Goal: Task Accomplishment & Management: Use online tool/utility

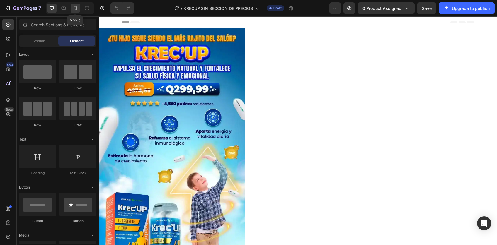
click at [73, 8] on icon at bounding box center [75, 8] width 6 height 6
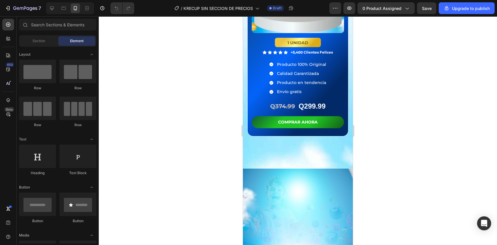
scroll to position [1466, 0]
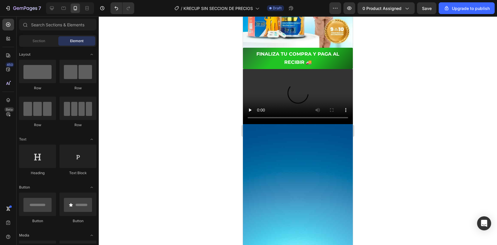
scroll to position [0, 0]
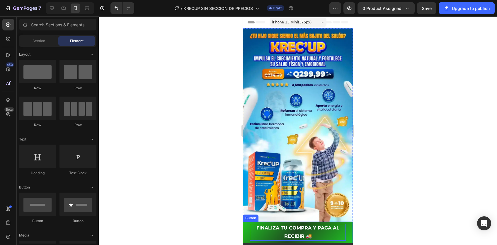
click at [286, 224] on p "FINALIZA TU COMPRA Y PAGA AL RECIBIR 🚚" at bounding box center [298, 232] width 96 height 17
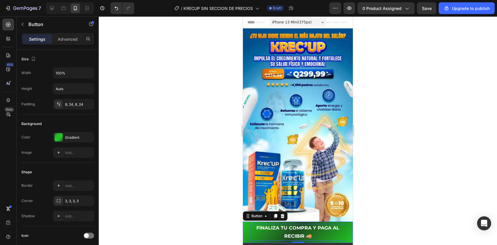
click at [261, 224] on p "FINALIZA TU COMPRA Y PAGA AL RECIBIR 🚚" at bounding box center [298, 232] width 96 height 17
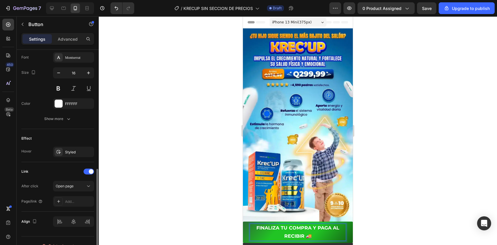
scroll to position [237, 0]
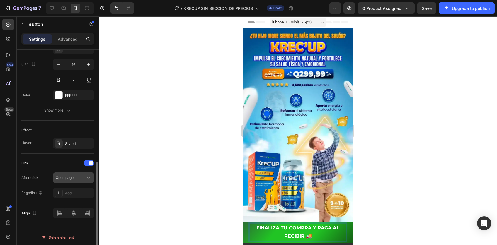
click at [71, 180] on button "Open page" at bounding box center [73, 178] width 41 height 11
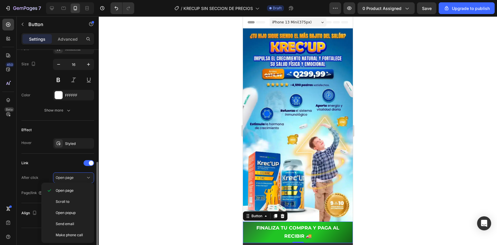
click at [54, 156] on div "Link After click Open page Page/link Add..." at bounding box center [57, 179] width 73 height 50
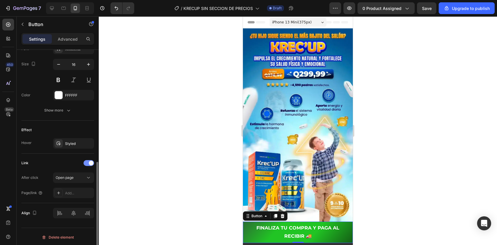
click at [85, 163] on div at bounding box center [88, 163] width 11 height 6
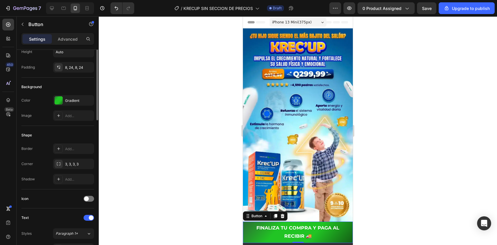
scroll to position [0, 0]
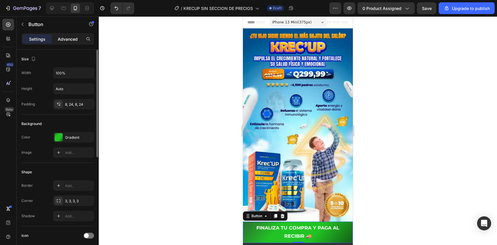
click at [73, 35] on div "Advanced" at bounding box center [67, 38] width 29 height 9
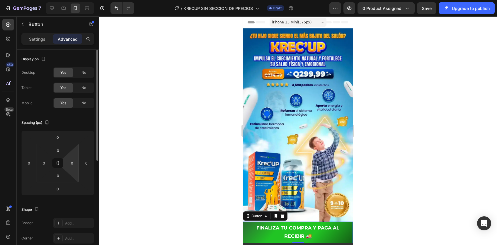
scroll to position [193, 0]
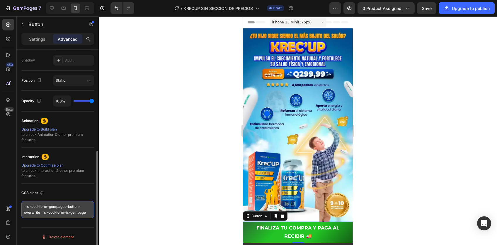
click at [54, 204] on textarea "_rsi-cod-form-gempages-button-overwrite _rsi-cod-form-is-gempage" at bounding box center [57, 209] width 73 height 17
paste textarea "_rsi-cod-form-gempages-button-overwrite _rsi-cod-form-is-gempage"
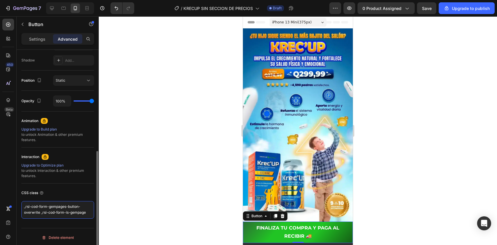
click at [25, 209] on textarea "_rsi-cod-form-gempages-button-overwrite _rsi-cod-form-is-gempage" at bounding box center [57, 210] width 73 height 18
type textarea "_rsi-cod-form-gempages-button-overwrite _rsi-cod-form-is-gempage"
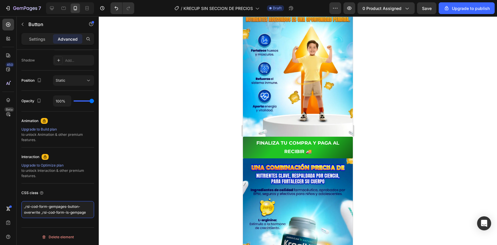
scroll to position [965, 0]
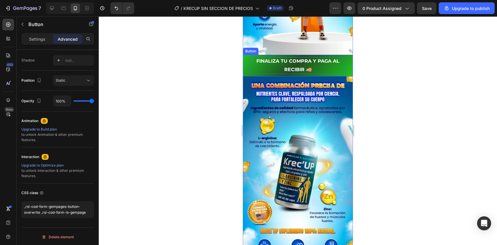
click at [287, 57] on p "FINALIZA TU COMPRA Y PAGA AL RECIBIR 🚚" at bounding box center [298, 65] width 96 height 17
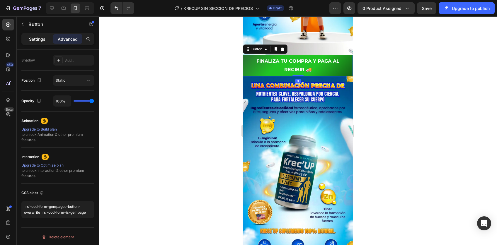
click at [38, 37] on p "Settings" at bounding box center [37, 39] width 16 height 6
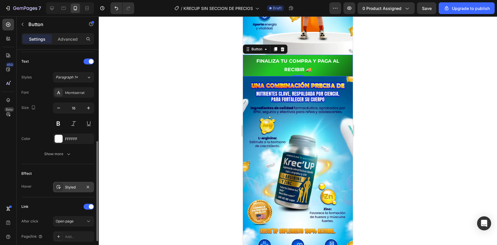
scroll to position [237, 0]
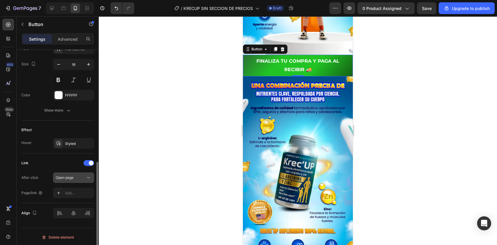
click at [90, 178] on icon at bounding box center [89, 178] width 6 height 6
click at [46, 175] on div "After click Open page" at bounding box center [57, 178] width 73 height 11
click at [91, 161] on span at bounding box center [91, 163] width 5 height 5
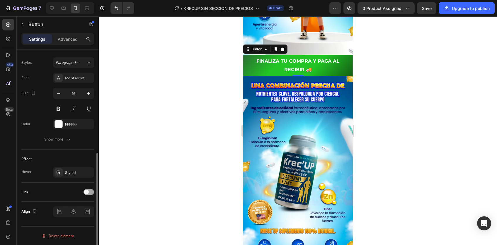
scroll to position [207, 0]
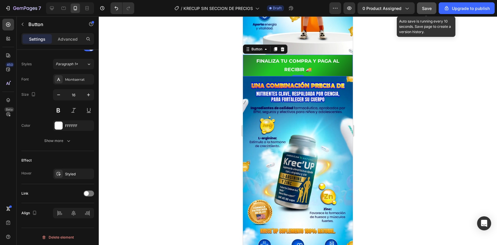
click at [426, 11] on button "Save" at bounding box center [426, 8] width 19 height 12
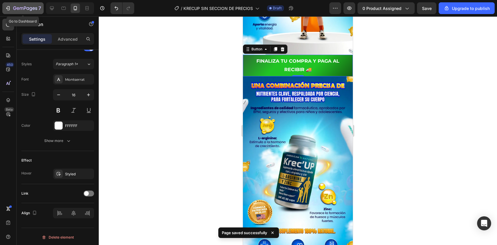
click at [19, 10] on icon "button" at bounding box center [25, 8] width 24 height 5
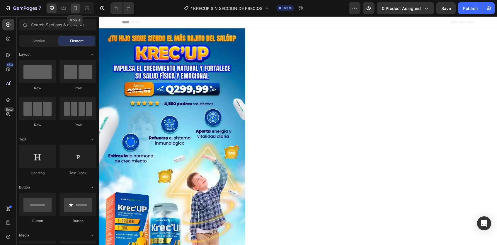
click at [75, 12] on div at bounding box center [75, 8] width 9 height 9
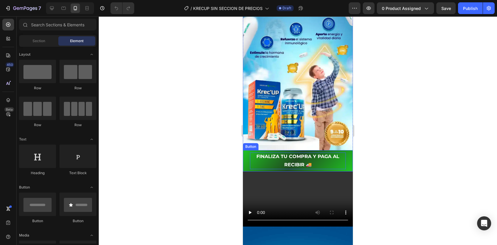
click at [295, 156] on p "FINALIZA TU COMPRA Y PAGA AL RECIBIR 🚚" at bounding box center [298, 161] width 96 height 17
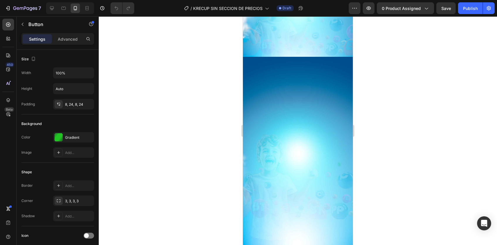
scroll to position [886, 0]
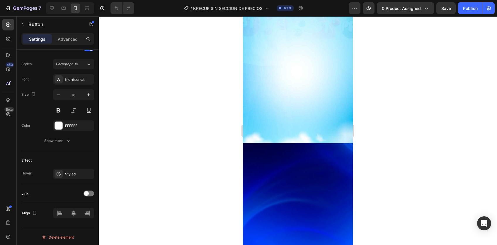
scroll to position [1386, 0]
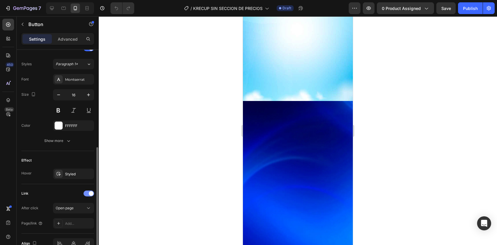
click at [88, 193] on div at bounding box center [88, 194] width 11 height 6
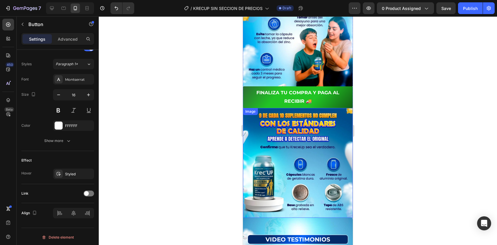
scroll to position [1330, 0]
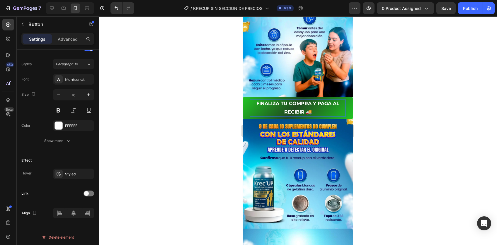
click at [298, 100] on p "FINALIZA TU COMPRA Y PAGA AL RECIBIR 🚚" at bounding box center [298, 108] width 96 height 17
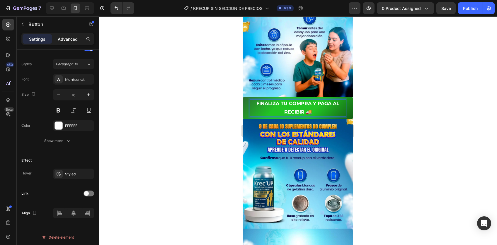
click at [68, 37] on p "Advanced" at bounding box center [68, 39] width 20 height 6
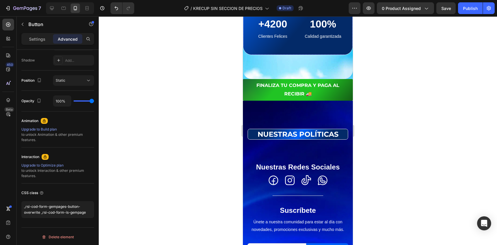
scroll to position [2171, 0]
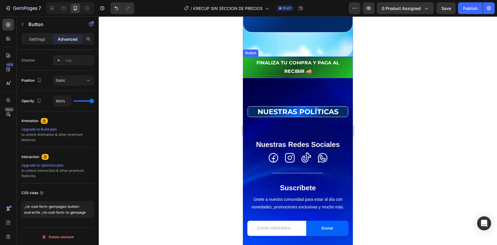
click at [291, 76] on p "FINALIZA TU COMPRA Y PAGA AL RECIBIR 🚚" at bounding box center [298, 67] width 96 height 17
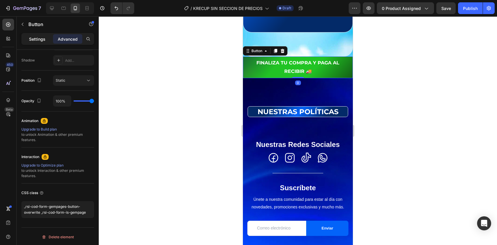
click at [29, 40] on div "Settings" at bounding box center [37, 38] width 29 height 9
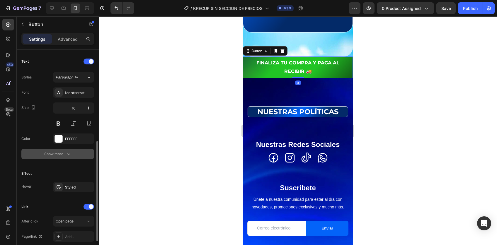
scroll to position [237, 0]
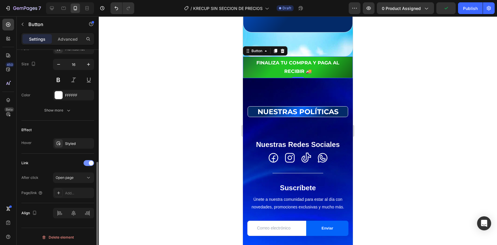
click at [87, 162] on div at bounding box center [88, 163] width 11 height 6
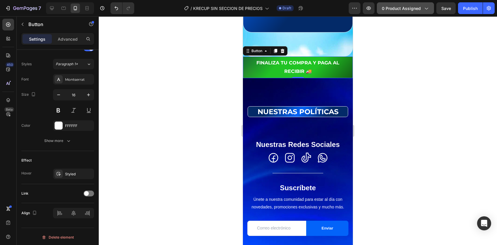
click at [420, 11] on span "0 product assigned" at bounding box center [401, 8] width 39 height 6
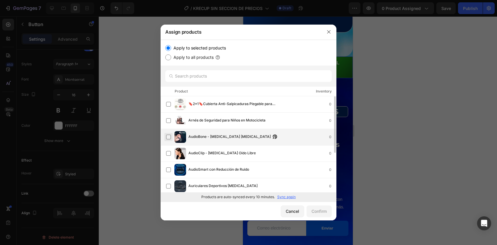
click at [170, 136] on label at bounding box center [168, 137] width 5 height 5
click at [310, 211] on button "Confirm" at bounding box center [318, 212] width 25 height 12
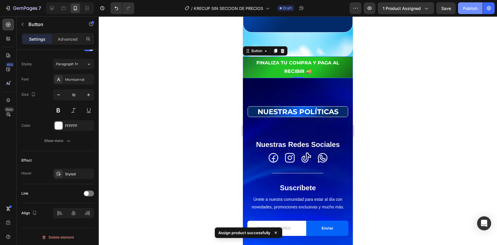
click at [464, 12] on button "Publish" at bounding box center [470, 8] width 25 height 12
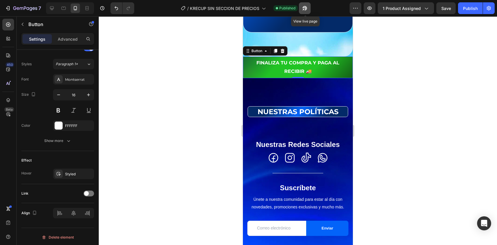
click at [304, 9] on icon "button" at bounding box center [303, 9] width 1 height 1
click at [12, 8] on div "7" at bounding box center [23, 8] width 36 height 7
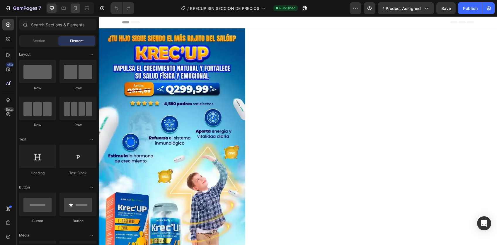
click at [77, 5] on icon at bounding box center [75, 8] width 6 height 6
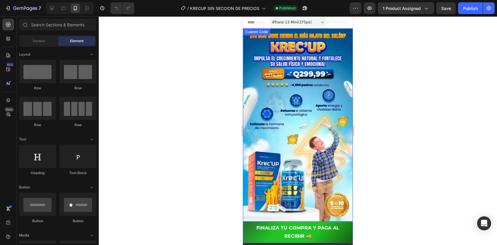
scroll to position [62, 0]
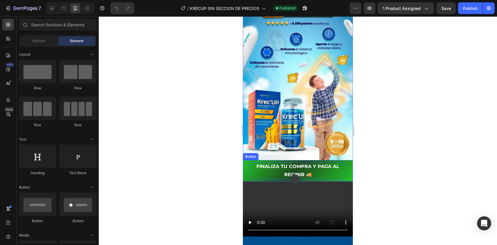
click at [295, 163] on p "FINALIZA TU COMPRA Y PAGA AL RECIBIR 🚚" at bounding box center [298, 171] width 96 height 17
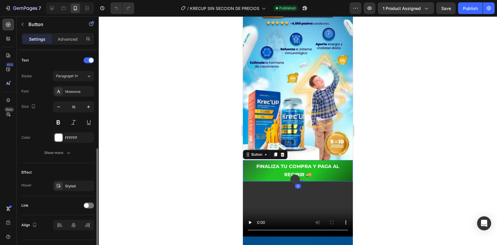
scroll to position [207, 0]
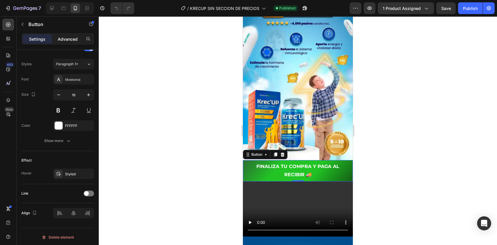
click at [63, 37] on p "Advanced" at bounding box center [68, 39] width 20 height 6
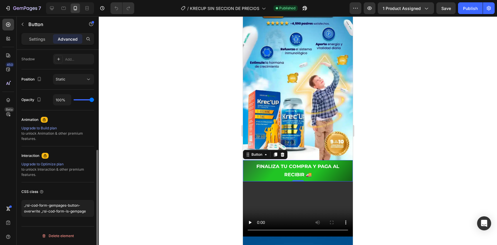
scroll to position [193, 0]
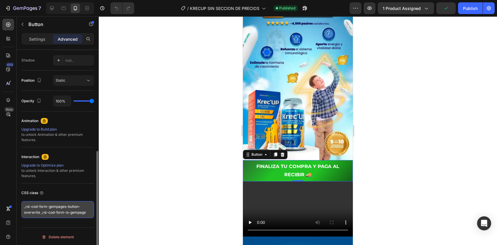
click at [58, 210] on textarea "_rsi-cod-form-gempages-button-overwrite _rsi-cod-form-is-gempage" at bounding box center [57, 209] width 73 height 17
paste textarea "_rsi-cod-form-gempages-button-overwrite _rsi-cod-form-is-gempage"
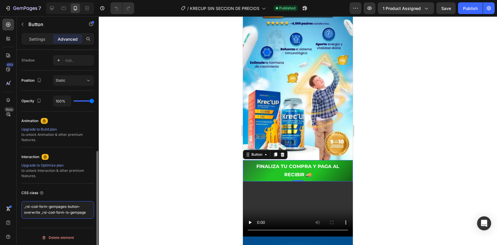
click at [23, 209] on textarea "_rsi-cod-form-gempages-button-overwrite _rsi-cod-form-is-gempage" at bounding box center [57, 210] width 73 height 18
type textarea "_rsi-cod-form-gempages-button-overwrite _rsi-cod-form-is-gempage"
click at [39, 36] on p "Settings" at bounding box center [37, 39] width 16 height 6
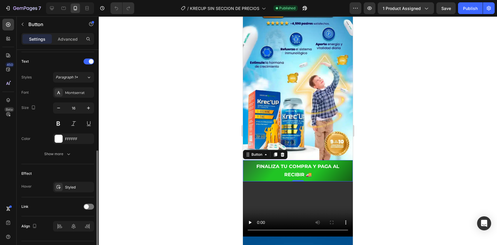
scroll to position [207, 0]
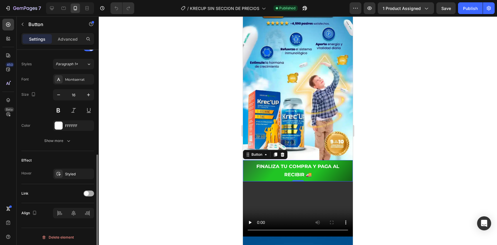
click at [90, 191] on div at bounding box center [88, 194] width 11 height 6
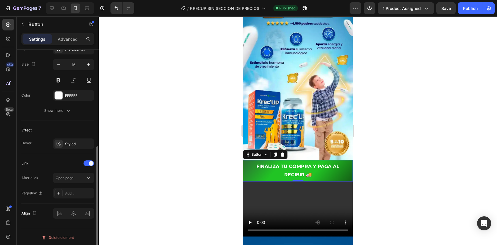
scroll to position [237, 0]
click at [81, 176] on div "Open page" at bounding box center [71, 177] width 30 height 5
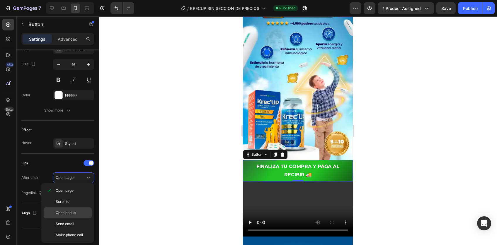
click at [69, 219] on div "Open popup" at bounding box center [68, 224] width 48 height 11
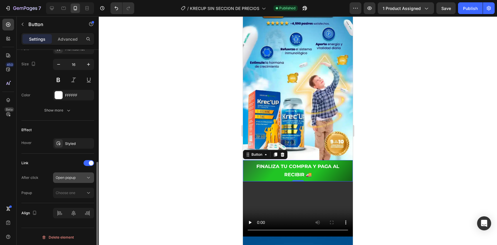
click at [74, 175] on span "Open popup" at bounding box center [66, 177] width 20 height 4
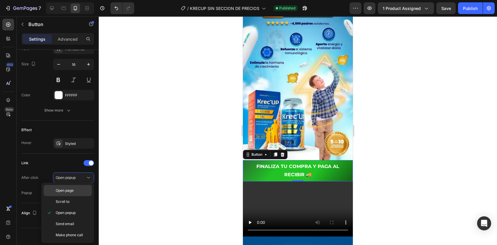
click at [67, 192] on span "Open page" at bounding box center [65, 190] width 18 height 5
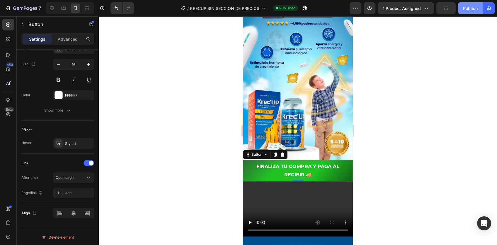
click at [470, 8] on div "Publish" at bounding box center [470, 8] width 15 height 6
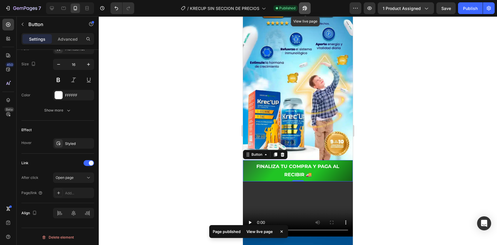
click at [306, 8] on icon "button" at bounding box center [305, 8] width 6 height 6
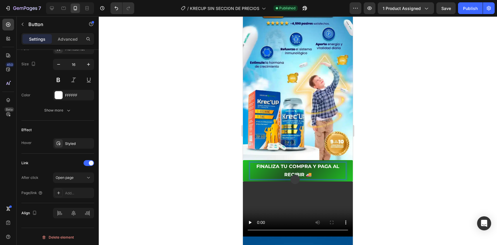
click at [302, 163] on p "FINALIZA TU COMPRA Y PAGA AL RECIBIR 🚚" at bounding box center [298, 171] width 96 height 17
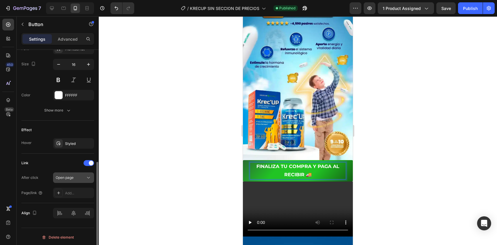
click at [71, 175] on span "Open page" at bounding box center [65, 177] width 18 height 4
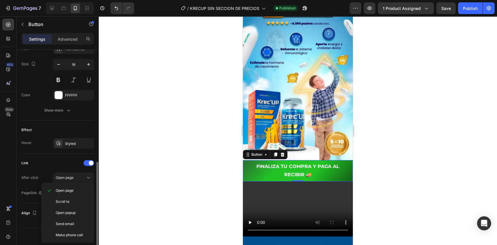
click at [52, 169] on div "Link After click Open page Page/link Add..." at bounding box center [57, 178] width 73 height 40
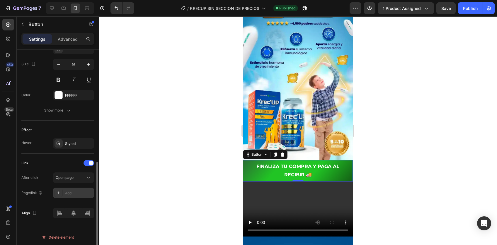
click at [70, 192] on div "Add..." at bounding box center [79, 193] width 28 height 5
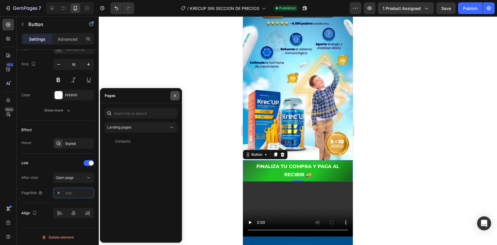
click at [176, 96] on icon "button" at bounding box center [175, 95] width 5 height 5
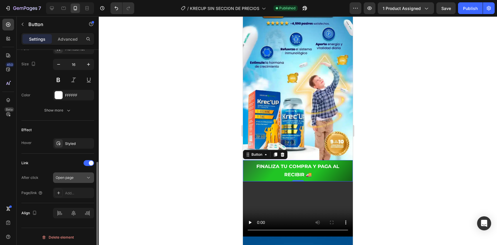
click at [76, 176] on div "Open page" at bounding box center [71, 177] width 30 height 5
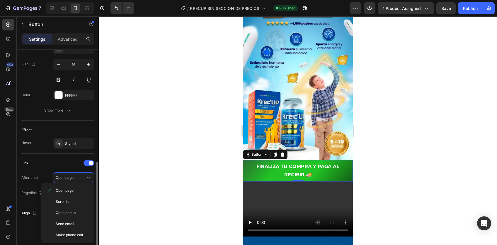
click at [42, 170] on div "Link After click Open page Page/link Add..." at bounding box center [57, 178] width 73 height 40
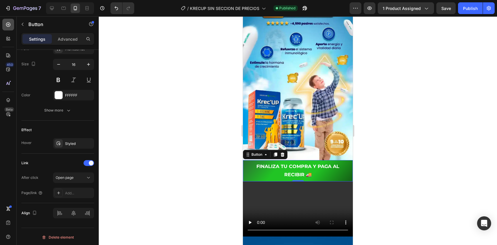
click at [5, 22] on icon at bounding box center [8, 25] width 6 height 6
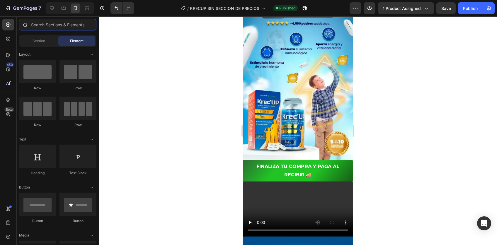
click at [63, 23] on input "text" at bounding box center [57, 25] width 77 height 12
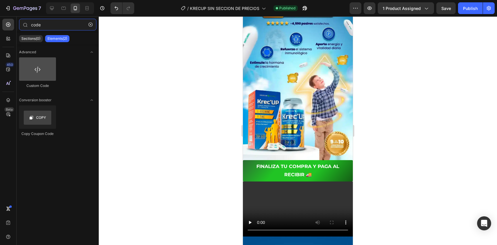
type input "code"
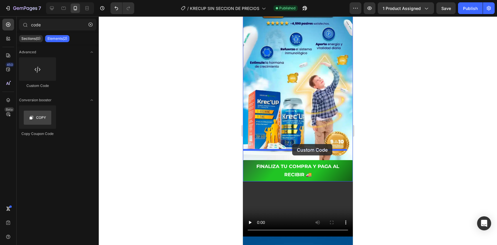
drag, startPoint x: 296, startPoint y: 96, endPoint x: 292, endPoint y: 144, distance: 48.5
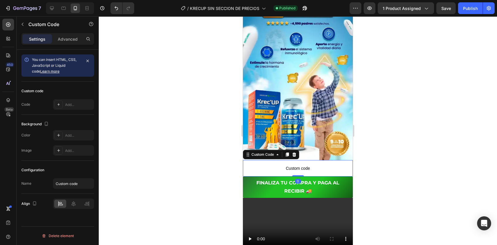
click at [294, 165] on span "Custom code" at bounding box center [298, 168] width 110 height 7
click at [62, 103] on div at bounding box center [58, 104] width 8 height 8
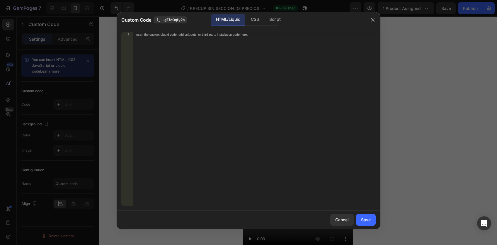
click at [245, 97] on div "Insert the custom Liquid code, add snippets, or third-party installation code h…" at bounding box center [254, 124] width 243 height 184
paste textarea "_rsi-cod-form-gempages-button-overwrite _rsi-cod-form-is-gempage"
type textarea "_rsi-cod-form-gempages-button-overwrite _rsi-cod-form-is-gempage"
click at [193, 71] on div "Insert the custom Liquid code, add snippets, or third-party installation code h…" at bounding box center [254, 124] width 243 height 184
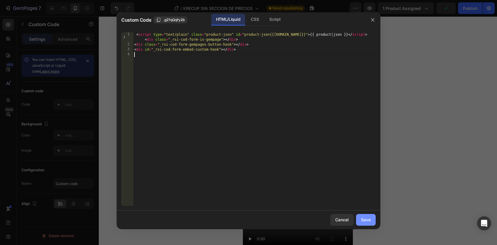
click at [365, 219] on div "Save" at bounding box center [366, 220] width 10 height 6
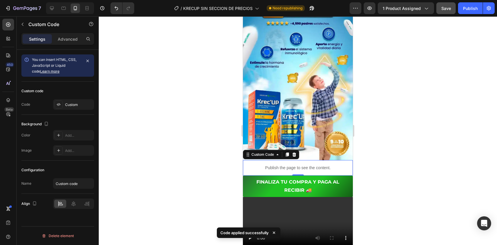
drag, startPoint x: 471, startPoint y: 6, endPoint x: 453, endPoint y: 9, distance: 18.2
click at [471, 6] on div "Publish" at bounding box center [470, 8] width 15 height 6
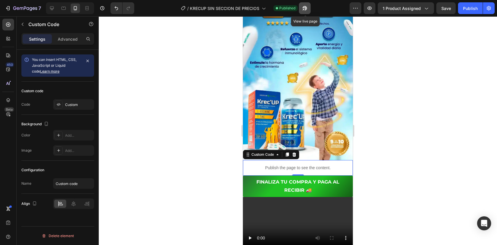
click at [308, 7] on button "button" at bounding box center [305, 8] width 12 height 12
click at [283, 160] on div "Publish the page to see the content." at bounding box center [298, 168] width 110 height 16
click at [20, 10] on icon "button" at bounding box center [22, 8] width 4 height 3
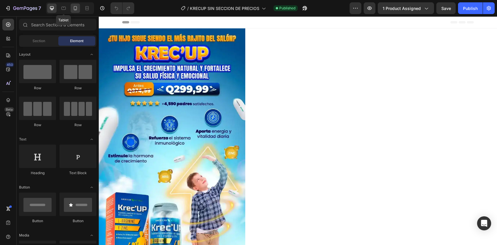
click at [74, 8] on icon at bounding box center [75, 8] width 6 height 6
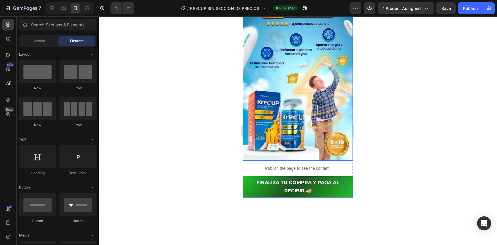
scroll to position [102, 0]
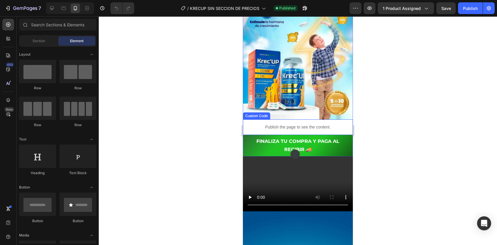
click at [296, 124] on p "Publish the page to see the content." at bounding box center [298, 127] width 110 height 6
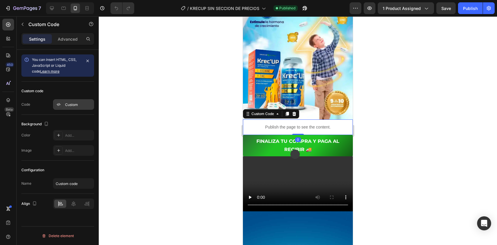
click at [75, 108] on div "Custom" at bounding box center [73, 104] width 41 height 11
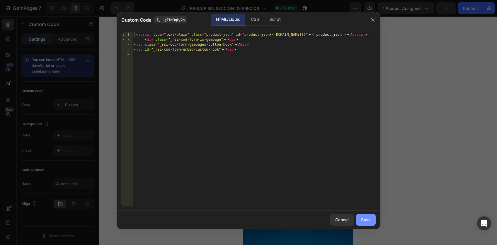
click at [369, 222] on div "Save" at bounding box center [366, 220] width 10 height 6
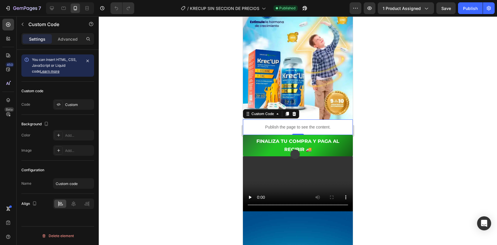
click at [87, 60] on icon "button" at bounding box center [87, 61] width 5 height 5
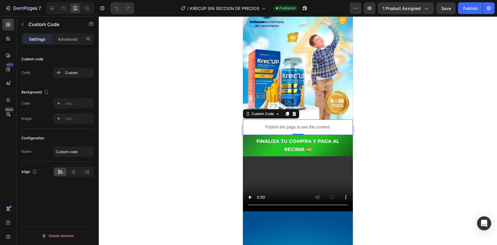
click at [312, 124] on p "Publish the page to see the content." at bounding box center [298, 127] width 110 height 6
click at [293, 124] on p "Publish the page to see the content." at bounding box center [298, 127] width 110 height 6
click at [61, 43] on div "Advanced" at bounding box center [67, 38] width 29 height 9
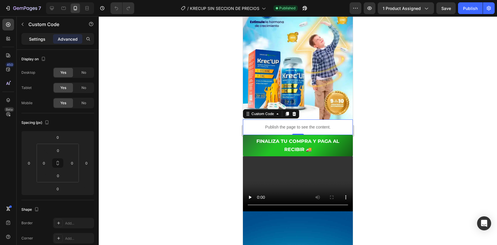
click at [41, 41] on p "Settings" at bounding box center [37, 39] width 16 height 6
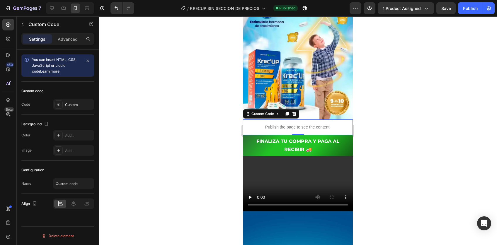
click at [89, 60] on icon "button" at bounding box center [87, 61] width 5 height 5
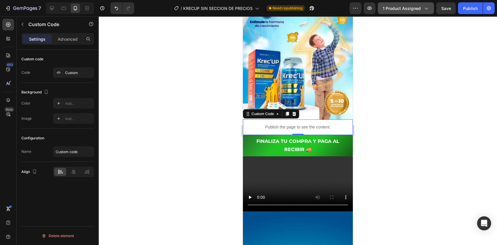
click at [395, 7] on span "1 product assigned" at bounding box center [402, 8] width 38 height 6
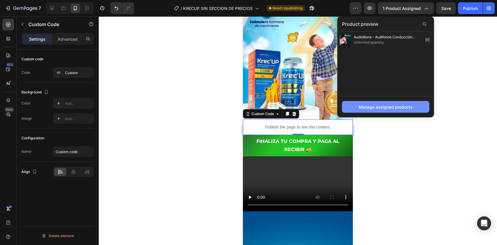
click at [386, 109] on div "Manage assigned products" at bounding box center [386, 107] width 54 height 6
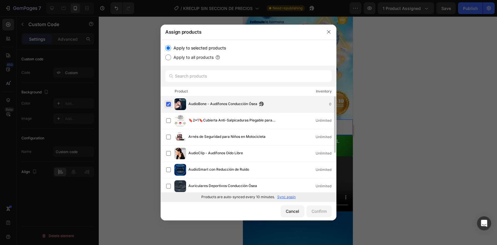
click at [169, 103] on label at bounding box center [168, 104] width 5 height 5
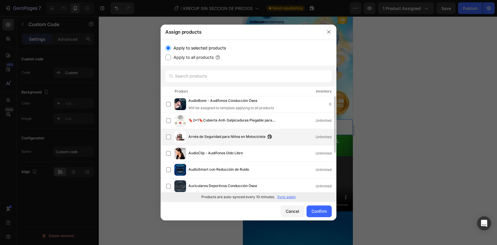
click at [200, 137] on span "Arnés de Seguridad para Niños en Motocicleta" at bounding box center [226, 137] width 77 height 6
click at [323, 211] on div "Confirm" at bounding box center [318, 211] width 15 height 6
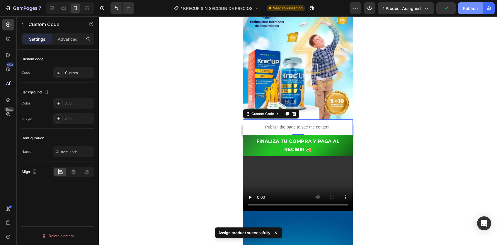
click at [467, 9] on div "Publish" at bounding box center [470, 8] width 15 height 6
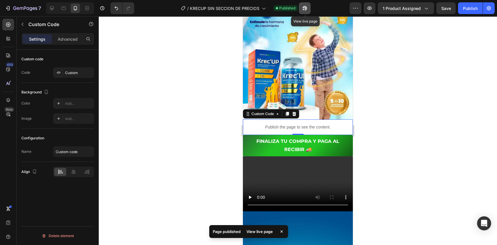
click at [303, 12] on button "button" at bounding box center [305, 8] width 12 height 12
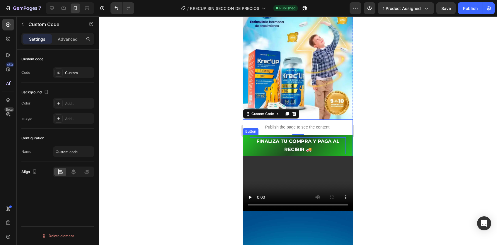
click at [293, 137] on p "FINALIZA TU COMPRA Y PAGA AL RECIBIR 🚚" at bounding box center [298, 145] width 96 height 17
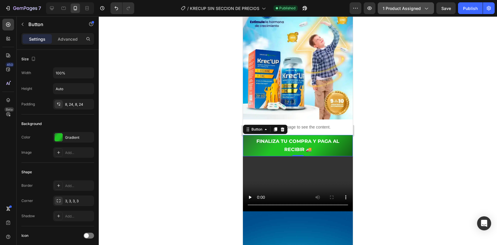
click at [421, 8] on span "1 product assigned" at bounding box center [402, 8] width 38 height 6
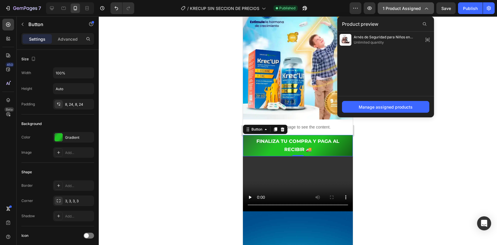
click at [402, 11] on span "1 product assigned" at bounding box center [402, 8] width 38 height 6
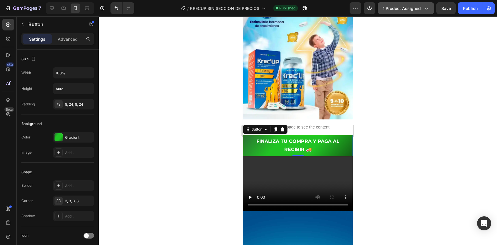
click at [403, 10] on span "1 product assigned" at bounding box center [402, 8] width 38 height 6
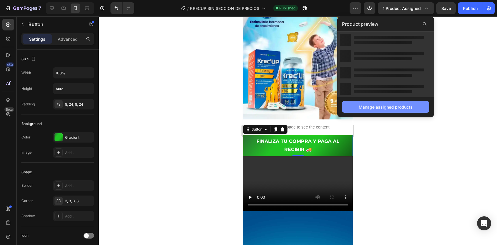
click at [379, 105] on div "Manage assigned products" at bounding box center [386, 107] width 54 height 6
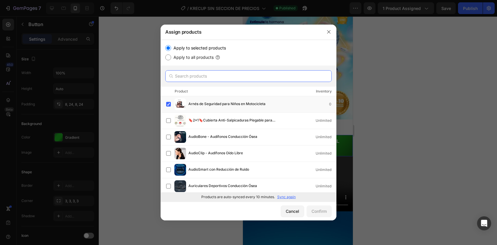
click at [219, 74] on input "text" at bounding box center [248, 76] width 166 height 12
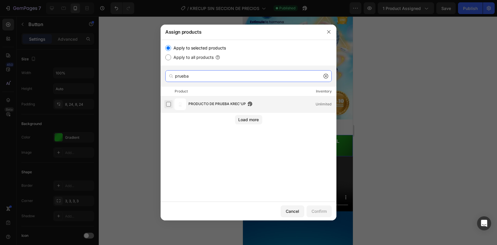
type input "prueba"
click at [169, 104] on label at bounding box center [168, 104] width 5 height 5
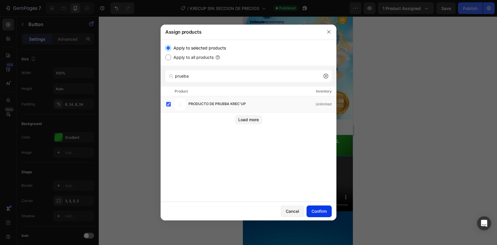
click at [320, 211] on div "Confirm" at bounding box center [318, 211] width 15 height 6
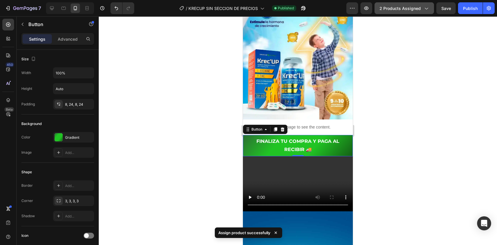
click at [413, 10] on span "2 products assigned" at bounding box center [399, 8] width 41 height 6
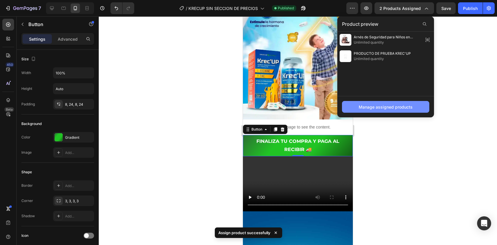
click at [373, 103] on button "Manage assigned products" at bounding box center [385, 107] width 87 height 12
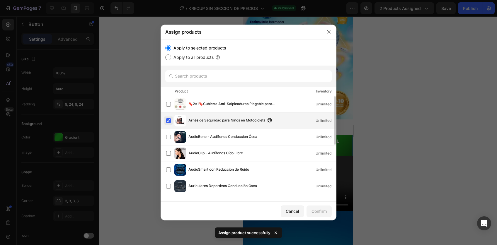
click at [168, 120] on label at bounding box center [168, 120] width 5 height 5
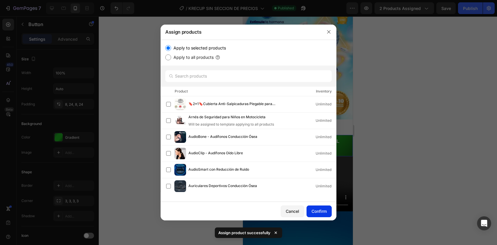
click at [315, 209] on div "Confirm" at bounding box center [318, 211] width 15 height 6
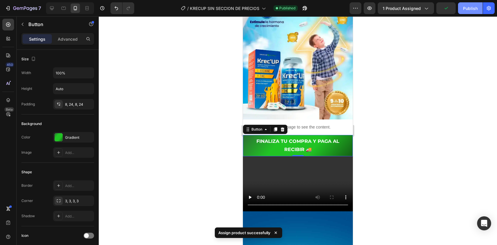
click at [475, 11] on button "Publish" at bounding box center [470, 8] width 25 height 12
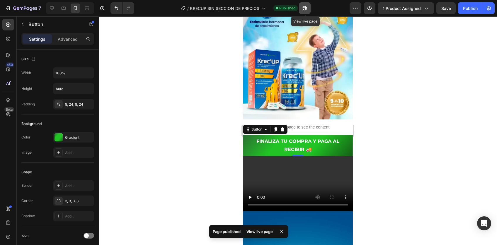
click at [305, 5] on icon "button" at bounding box center [305, 8] width 6 height 6
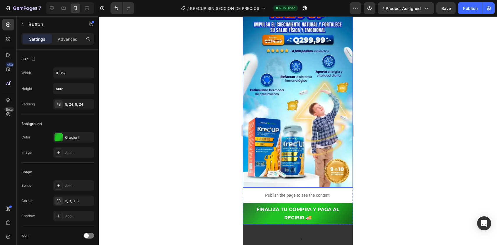
scroll to position [68, 0]
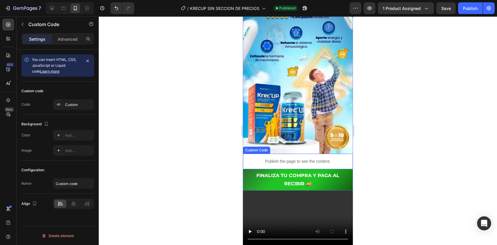
click at [285, 158] on p "Publish the page to see the content." at bounding box center [298, 161] width 110 height 6
click at [73, 202] on icon at bounding box center [73, 203] width 4 height 5
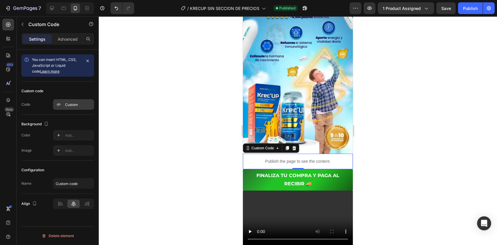
click at [67, 100] on div "Custom" at bounding box center [73, 104] width 41 height 11
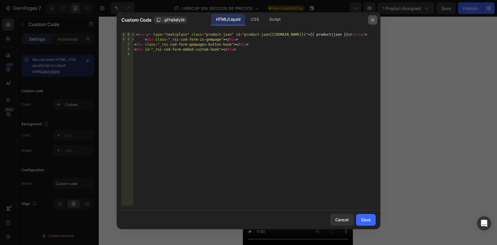
click at [377, 20] on button "button" at bounding box center [372, 19] width 9 height 9
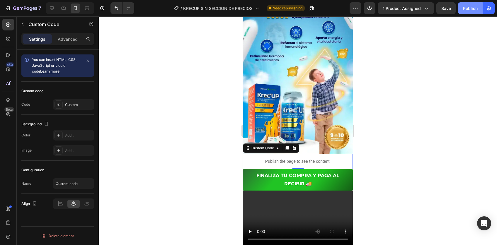
click at [468, 12] on button "Publish" at bounding box center [470, 8] width 25 height 12
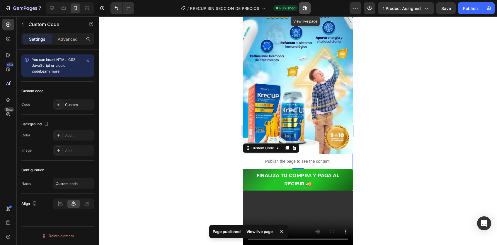
click at [303, 6] on icon "button" at bounding box center [305, 8] width 6 height 6
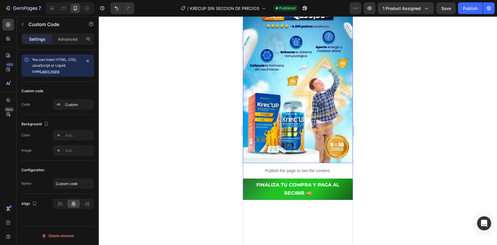
scroll to position [96, 0]
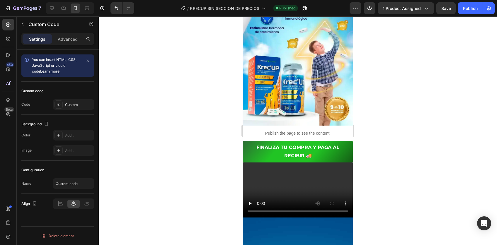
click at [276, 130] on p "Publish the page to see the content." at bounding box center [298, 133] width 110 height 6
click at [66, 101] on div "Custom" at bounding box center [73, 104] width 41 height 11
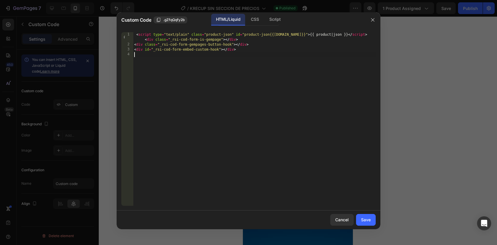
drag, startPoint x: 251, startPoint y: 119, endPoint x: 132, endPoint y: 30, distance: 148.6
click at [132, 30] on div "1 2 3 4 < script type = "text/plain" class = "product-json" id = "product-json{…" at bounding box center [249, 119] width 264 height 183
type textarea "<script type="text/plain" class="product-json" id="product-json{{product.id}}">…"
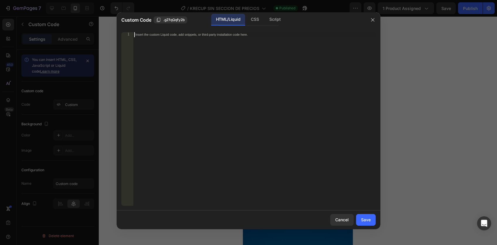
paste textarea "<div id="_rsi-cod-form-embed-custom-hook"></div>"
type textarea "<div id="_rsi-cod-form-embed-custom-hook"></div>"
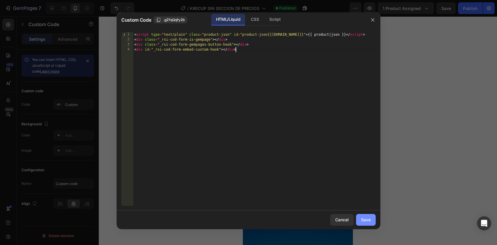
click at [366, 220] on div "Save" at bounding box center [366, 220] width 10 height 6
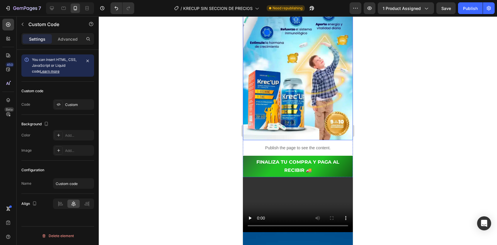
scroll to position [67, 0]
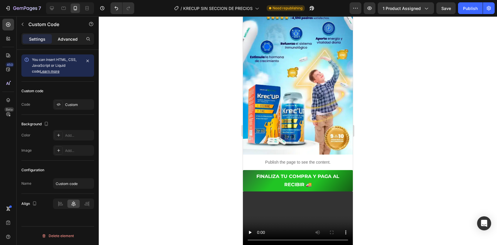
click at [66, 42] on p "Advanced" at bounding box center [68, 39] width 20 height 6
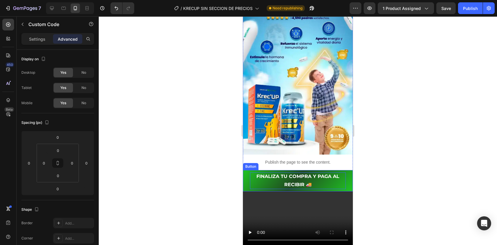
click at [281, 173] on p "FINALIZA TU COMPRA Y PAGA AL RECIBIR 🚚" at bounding box center [298, 181] width 96 height 17
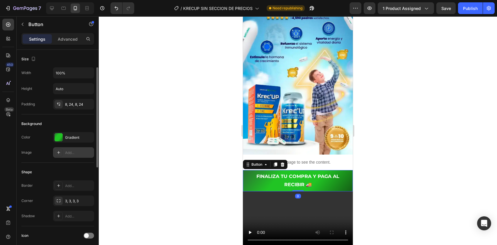
scroll to position [237, 0]
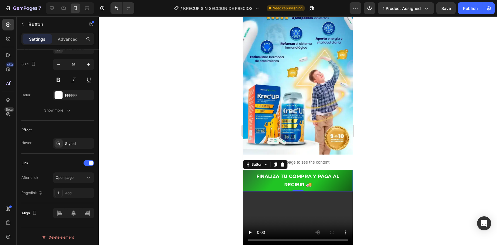
click at [64, 45] on div "Settings Advanced" at bounding box center [58, 41] width 82 height 17
click at [67, 35] on div "Advanced" at bounding box center [67, 38] width 29 height 9
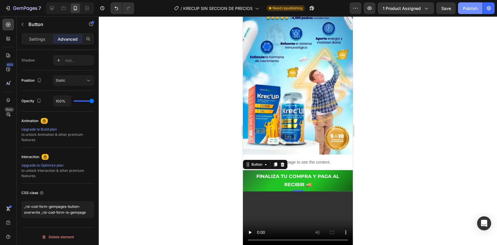
click at [469, 7] on div "Publish" at bounding box center [470, 8] width 15 height 6
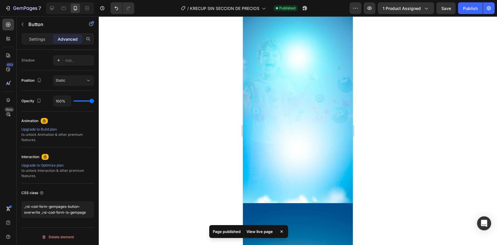
scroll to position [1039, 0]
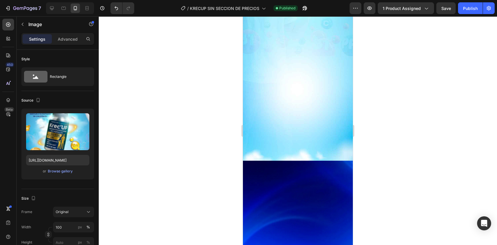
scroll to position [1406, 0]
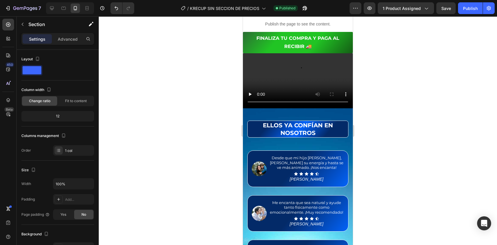
scroll to position [0, 0]
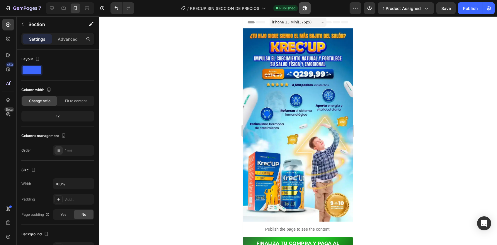
click at [305, 8] on icon "button" at bounding box center [305, 8] width 6 height 6
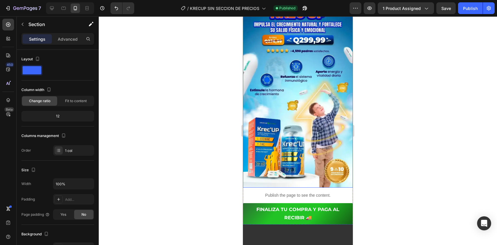
scroll to position [39, 0]
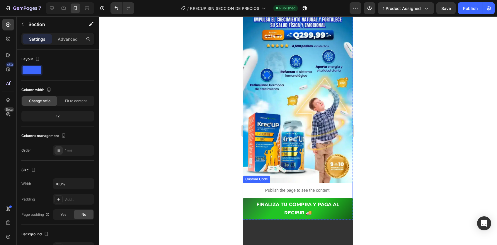
click at [279, 187] on p "Publish the page to see the content." at bounding box center [298, 190] width 110 height 6
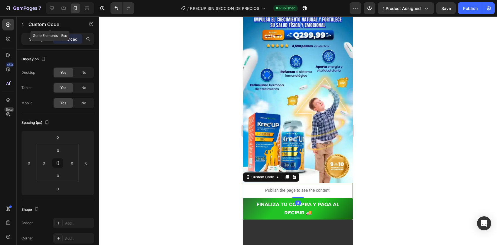
click at [33, 32] on div "Custom Code" at bounding box center [50, 24] width 67 height 17
click at [32, 33] on div "Custom Code" at bounding box center [50, 24] width 67 height 17
click at [32, 38] on p "Settings" at bounding box center [37, 39] width 16 height 6
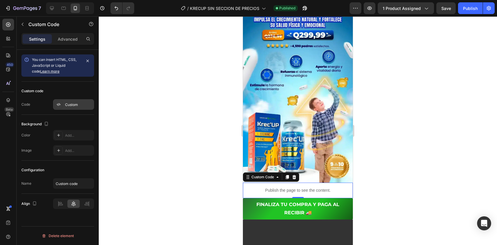
click at [62, 105] on div at bounding box center [58, 104] width 8 height 8
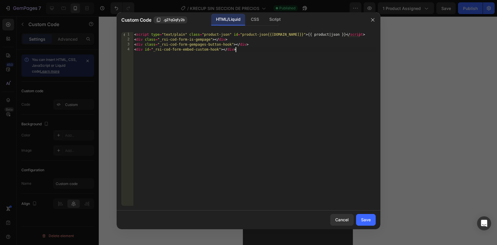
drag, startPoint x: 218, startPoint y: 91, endPoint x: 205, endPoint y: 35, distance: 57.4
click at [205, 35] on div "< script type = "text/plain" class = "product-json" id = "product-json{{product…" at bounding box center [254, 124] width 243 height 184
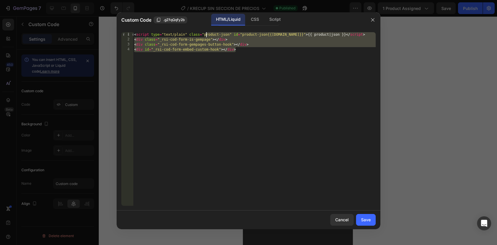
type textarea "<script type="text/plain" class="product-json" id="product-json{{product.id}}">…"
click at [371, 21] on icon "button" at bounding box center [372, 20] width 5 height 5
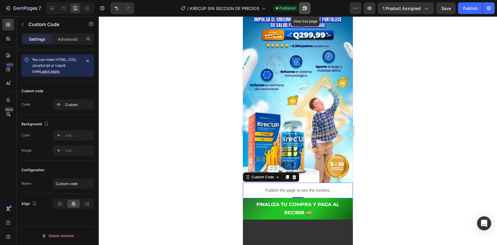
click at [303, 6] on icon "button" at bounding box center [305, 8] width 6 height 6
click at [284, 187] on p "Publish the page to see the content." at bounding box center [298, 190] width 110 height 6
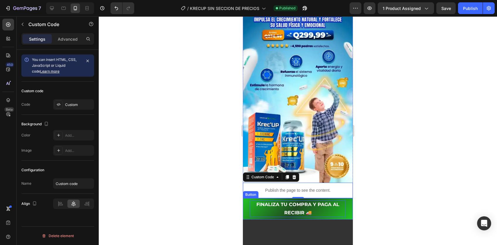
click at [274, 201] on p "FINALIZA TU COMPRA Y PAGA AL RECIBIR 🚚" at bounding box center [298, 209] width 96 height 17
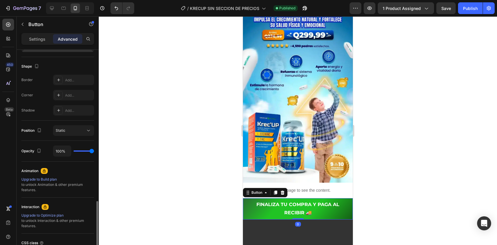
scroll to position [193, 0]
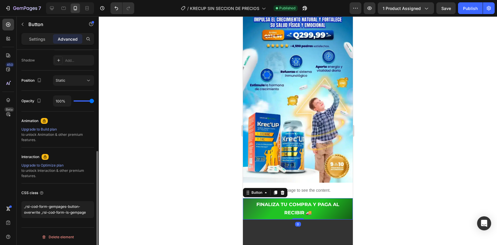
click at [46, 222] on div "Display on Desktop Yes No Tablet Yes No Mobile Yes No Spacing (px) 0 0 0 0 0 0 …" at bounding box center [58, 59] width 82 height 407
click at [48, 214] on textarea "_rsi-cod-form-gempages-button-overwrite _rsi-cod-form-is-gempage" at bounding box center [57, 209] width 73 height 17
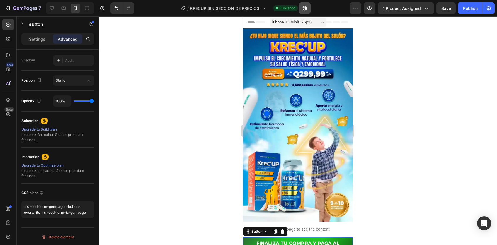
click at [304, 9] on icon "button" at bounding box center [303, 9] width 1 height 1
click at [416, 8] on span "1 product assigned" at bounding box center [402, 8] width 38 height 6
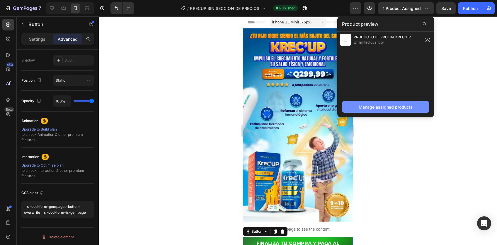
click at [376, 109] on div "Manage assigned products" at bounding box center [386, 107] width 54 height 6
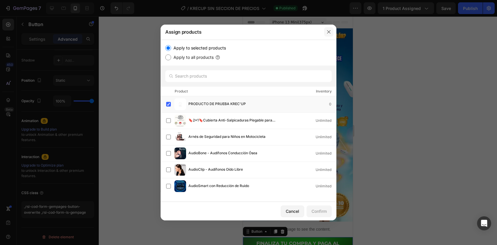
click at [330, 35] on button "button" at bounding box center [328, 31] width 9 height 9
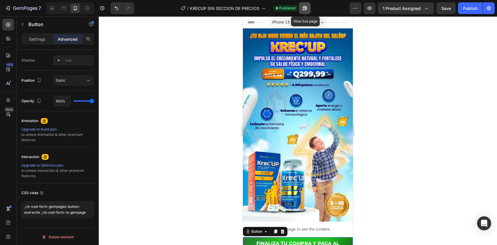
click at [306, 7] on icon "button" at bounding box center [305, 8] width 6 height 6
click at [41, 38] on p "Settings" at bounding box center [37, 39] width 16 height 6
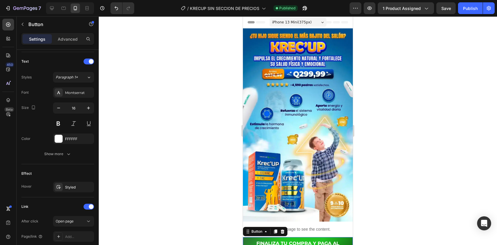
scroll to position [219, 0]
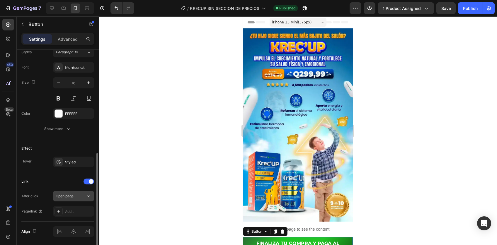
click at [72, 194] on span "Open page" at bounding box center [65, 196] width 18 height 4
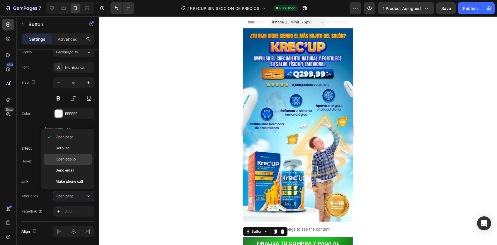
click at [69, 165] on div "Open popup" at bounding box center [68, 170] width 48 height 11
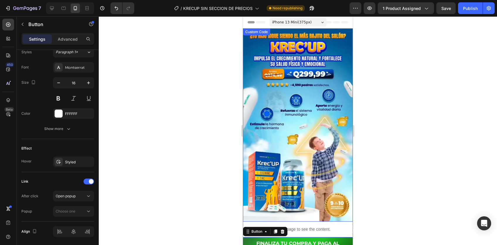
scroll to position [52, 0]
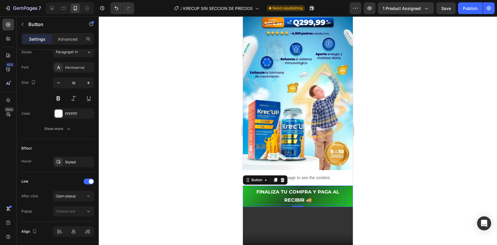
click at [277, 191] on p "FINALIZA TU COMPRA Y PAGA AL RECIBIR 🚚" at bounding box center [298, 196] width 96 height 17
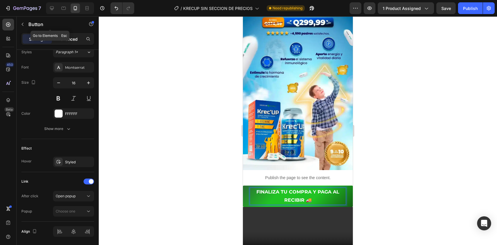
click at [68, 36] on p "Advanced" at bounding box center [68, 39] width 20 height 6
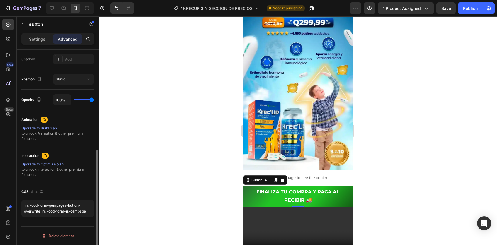
scroll to position [193, 0]
click at [50, 211] on textarea "_rsi-cod-form-gempages-button-overwrite _rsi-cod-form-is-gempage" at bounding box center [57, 209] width 73 height 17
paste textarea "rsi-cod-form-gempages-button-overwrite rsi-cod-form-is-gempage"
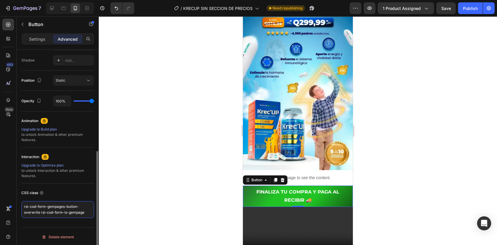
scroll to position [0, 0]
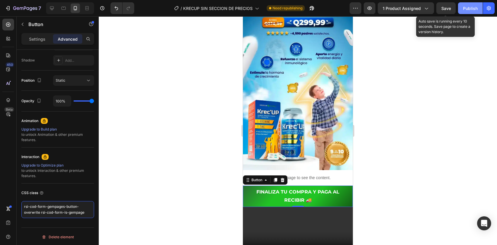
type textarea "rsi-cod-form-gempages-button-overwrite rsi-cod-form-is-gempage"
click at [463, 5] on div "Publish" at bounding box center [470, 8] width 15 height 6
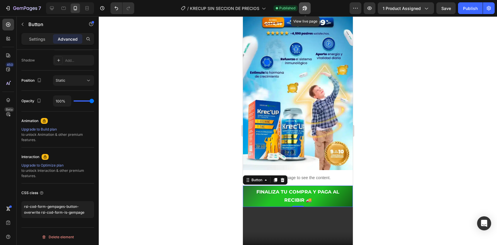
click at [308, 10] on icon "button" at bounding box center [305, 8] width 6 height 6
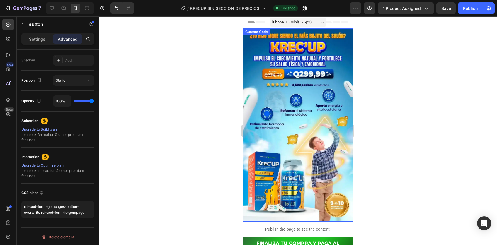
click at [296, 107] on img at bounding box center [298, 124] width 110 height 193
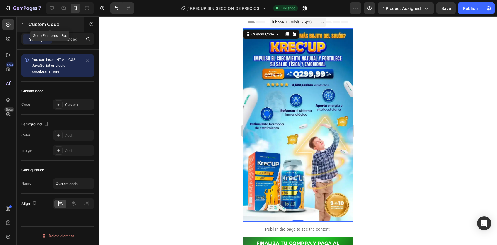
click at [21, 21] on button "button" at bounding box center [22, 24] width 9 height 9
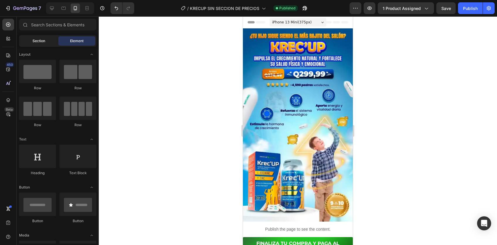
click at [39, 40] on span "Section" at bounding box center [39, 40] width 13 height 5
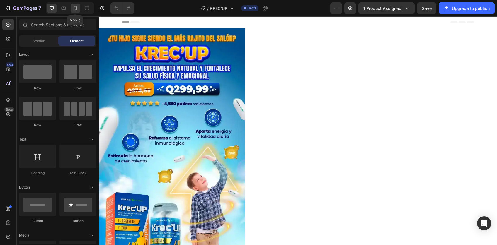
click at [72, 8] on icon at bounding box center [75, 8] width 6 height 6
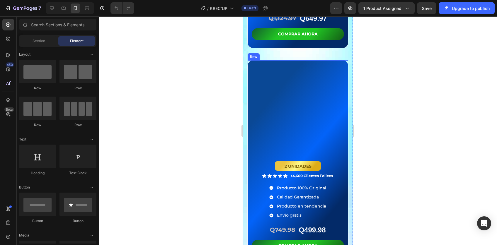
scroll to position [1112, 0]
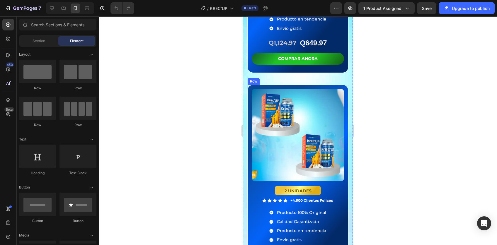
click at [300, 55] on p "COMPRAR AHORA" at bounding box center [298, 58] width 40 height 7
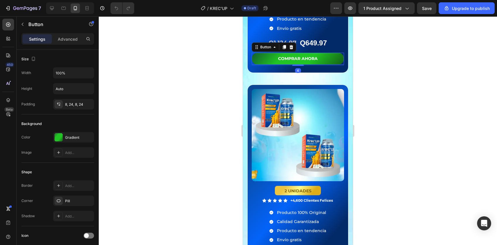
click at [66, 45] on div "Settings Advanced" at bounding box center [58, 41] width 82 height 17
click at [68, 37] on p "Advanced" at bounding box center [68, 39] width 20 height 6
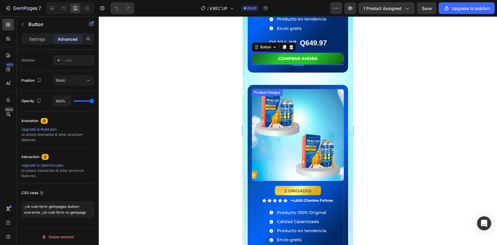
scroll to position [1172, 0]
